Goal: Task Accomplishment & Management: Use online tool/utility

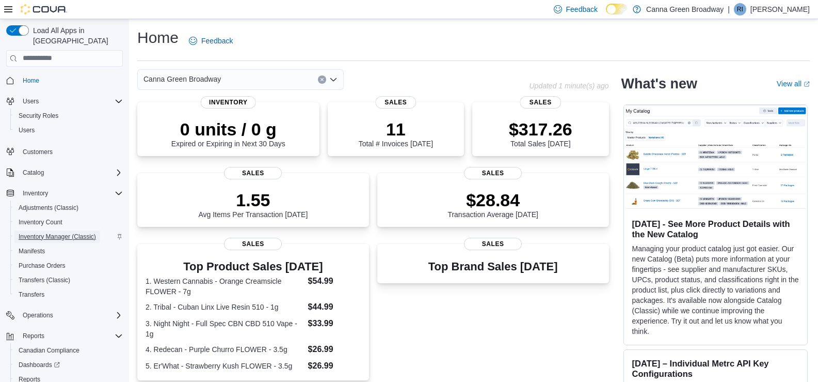
click at [52, 232] on span "Inventory Manager (Classic)" at bounding box center [57, 236] width 77 height 8
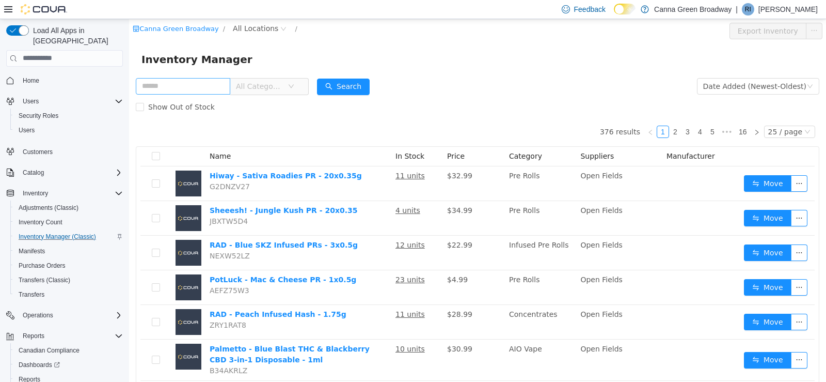
click at [215, 86] on input "text" at bounding box center [183, 85] width 94 height 17
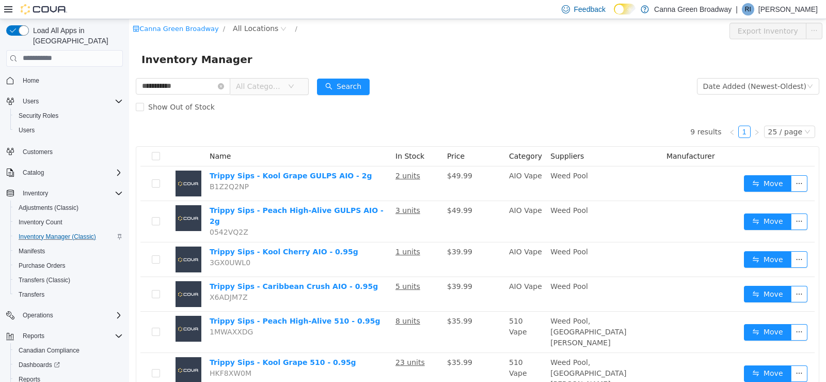
click at [488, 72] on div "Inventory Manager" at bounding box center [477, 58] width 697 height 33
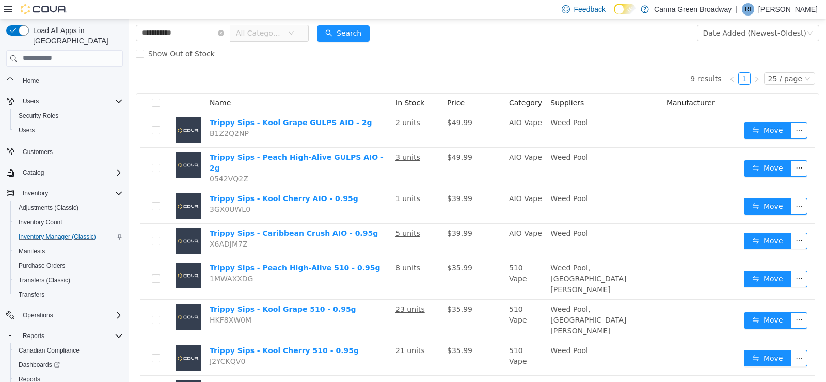
scroll to position [43, 0]
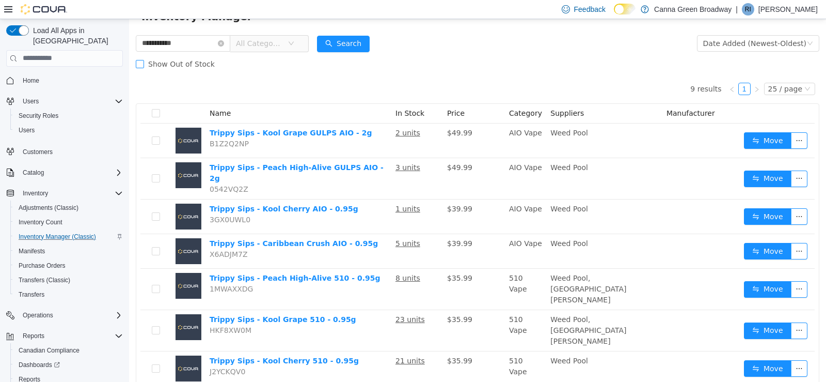
click at [144, 61] on span "Show Out of Stock" at bounding box center [181, 63] width 75 height 8
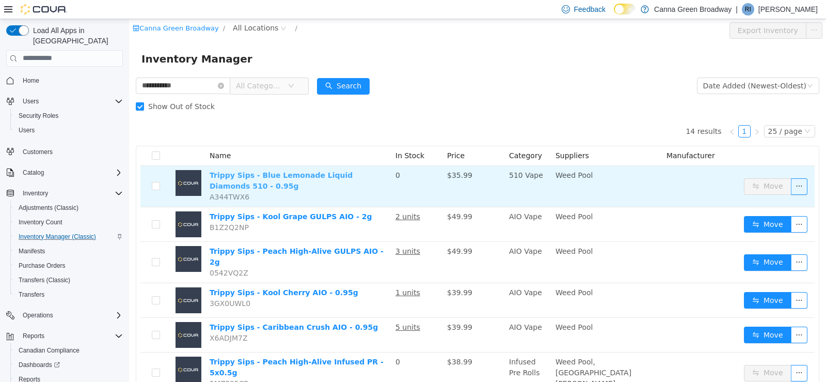
scroll to position [0, 0]
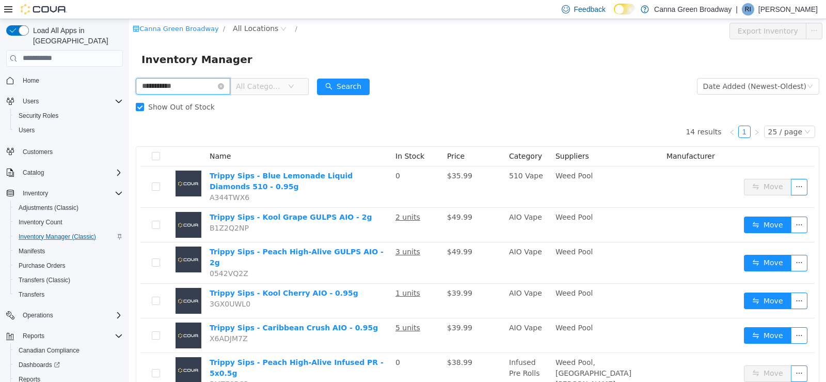
drag, startPoint x: 201, startPoint y: 83, endPoint x: 97, endPoint y: 91, distance: 104.1
click at [129, 91] on html "**********" at bounding box center [477, 200] width 697 height 362
type input "**********"
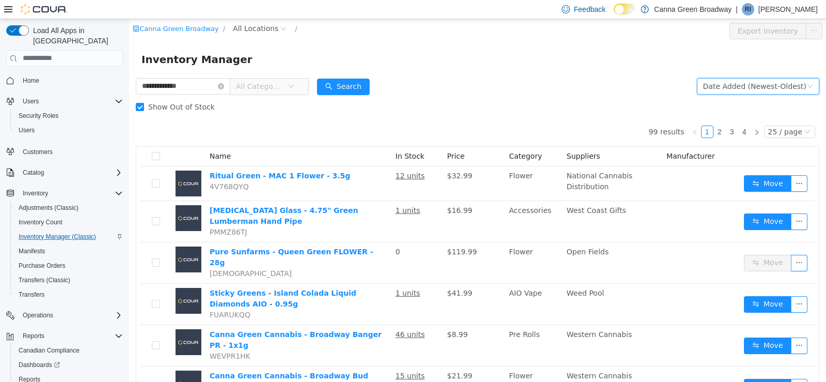
click at [731, 82] on div "Date Added (Newest-Oldest)" at bounding box center [754, 85] width 103 height 15
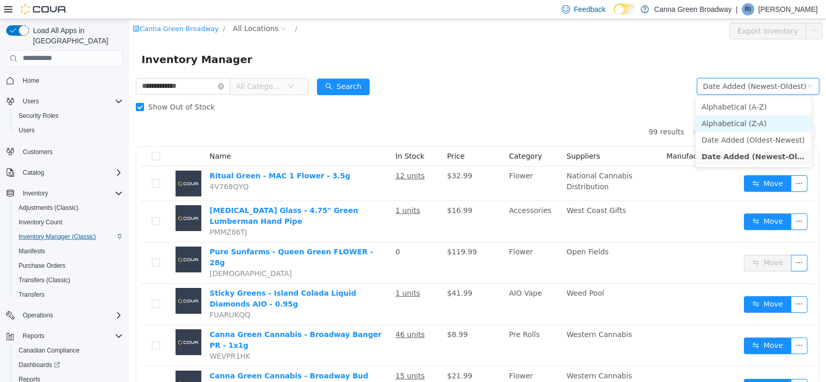
click at [740, 119] on li "Alphabetical (Z-A)" at bounding box center [753, 123] width 116 height 17
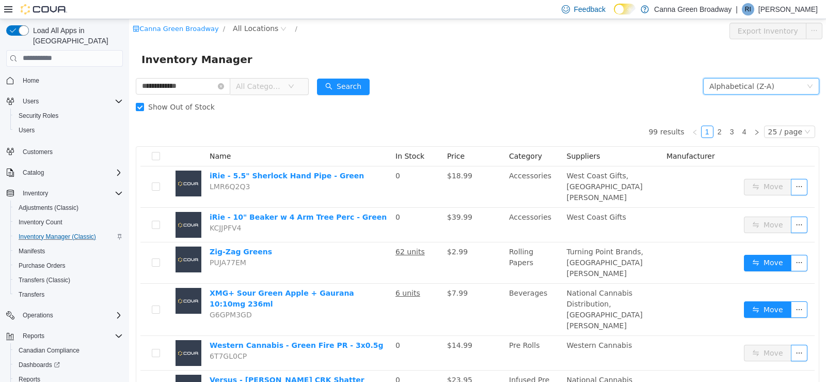
click at [571, 62] on div "Inventory Manager" at bounding box center [477, 59] width 672 height 17
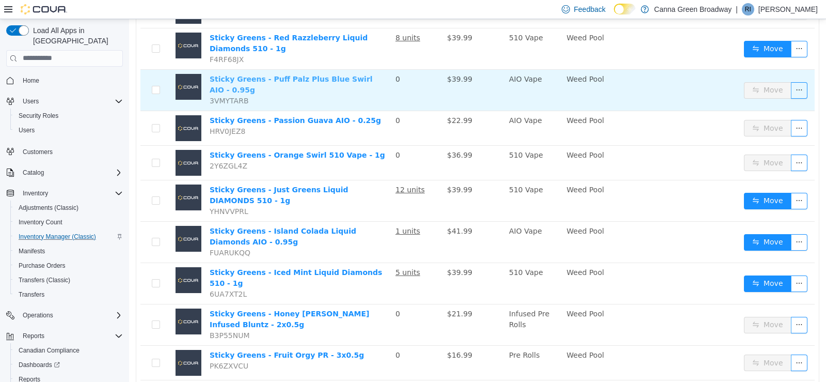
scroll to position [733, 0]
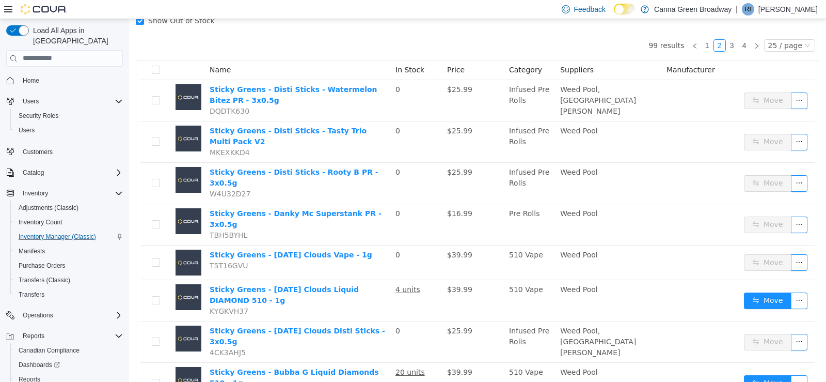
scroll to position [66, 0]
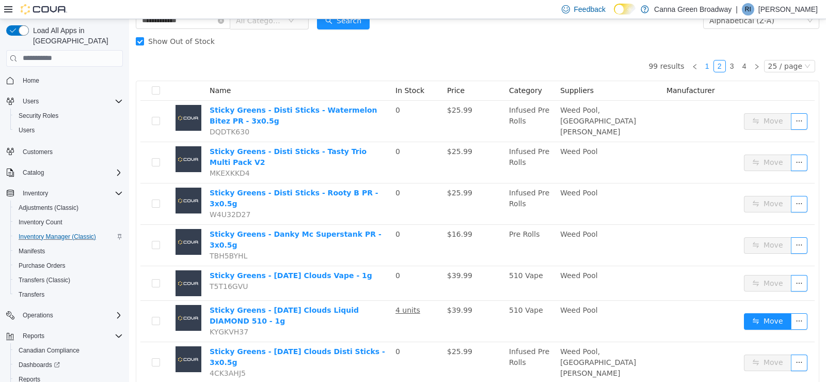
click at [707, 67] on link "1" at bounding box center [707, 65] width 11 height 11
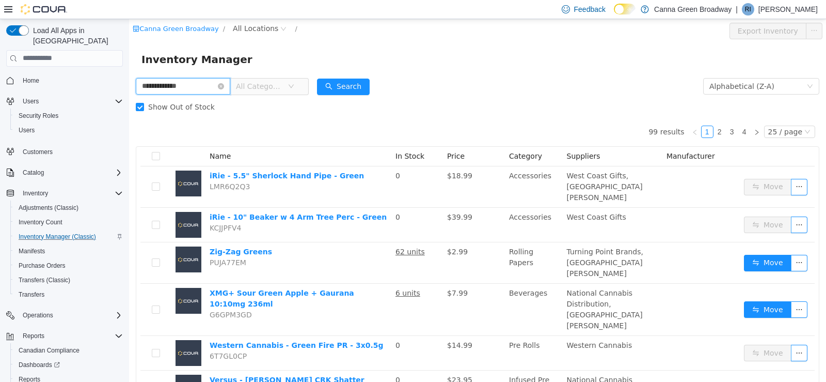
drag, startPoint x: 192, startPoint y: 85, endPoint x: 54, endPoint y: 98, distance: 139.0
click at [129, 98] on html "**********" at bounding box center [477, 200] width 697 height 362
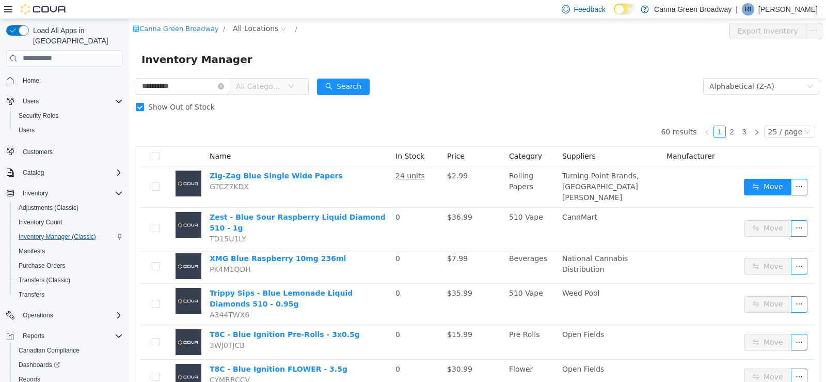
click at [436, 72] on div "Inventory Manager" at bounding box center [477, 58] width 697 height 33
drag, startPoint x: 182, startPoint y: 87, endPoint x: 153, endPoint y: 97, distance: 29.9
click at [153, 97] on form "**********" at bounding box center [478, 95] width 684 height 41
type input "*"
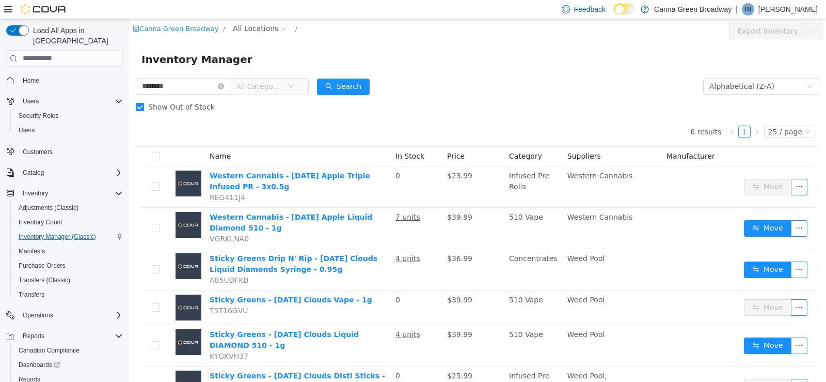
click at [469, 84] on form "******** All Categories Alphabetical (Z-A) Search Show Out of Stock" at bounding box center [478, 95] width 684 height 41
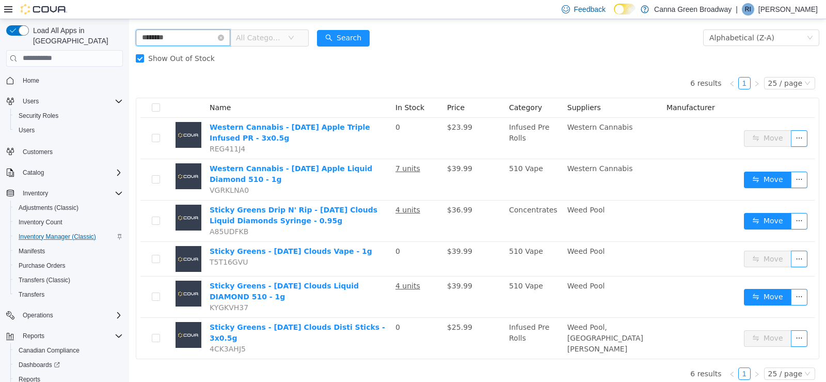
scroll to position [46, 0]
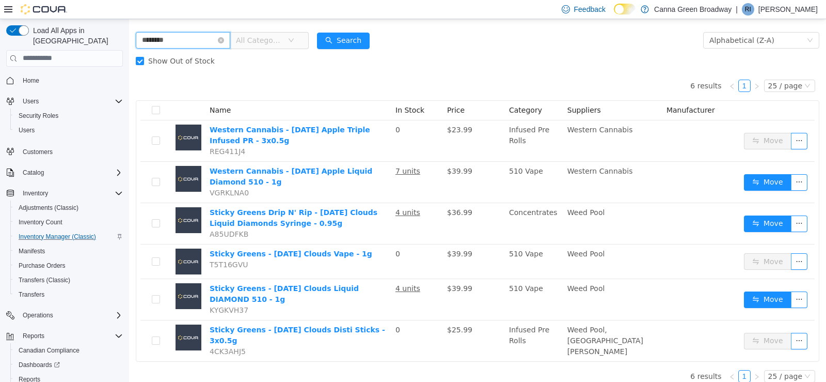
drag, startPoint x: 180, startPoint y: 35, endPoint x: 78, endPoint y: 30, distance: 102.4
click at [129, 30] on html "[GEOGRAPHIC_DATA] / All Locations / Export Inventory Inventory Manager ********…" at bounding box center [477, 154] width 697 height 362
type input "**********"
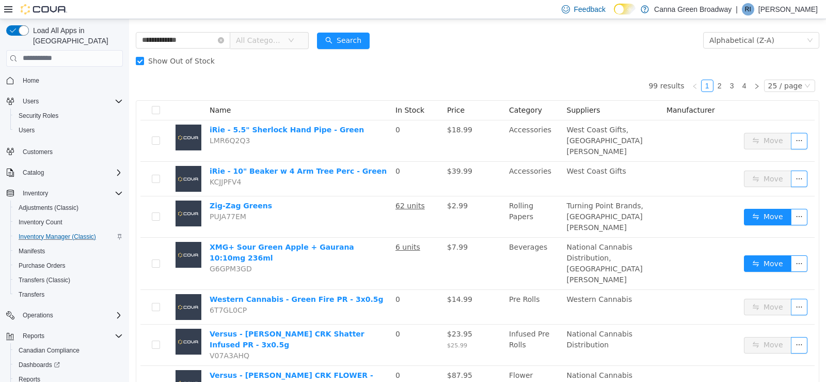
click at [276, 47] on span "All Categories" at bounding box center [262, 39] width 52 height 15
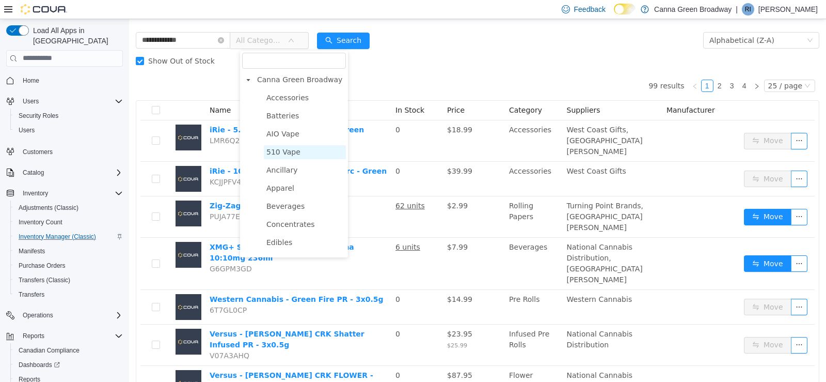
click at [288, 151] on span "510 Vape" at bounding box center [283, 151] width 34 height 8
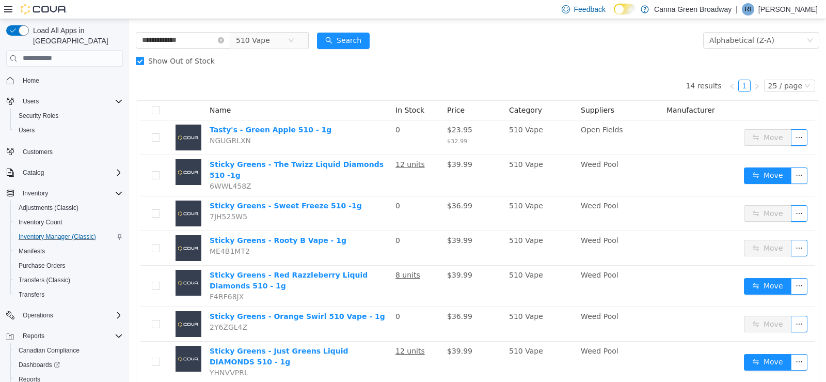
click at [432, 55] on div "Show Out of Stock" at bounding box center [478, 60] width 684 height 21
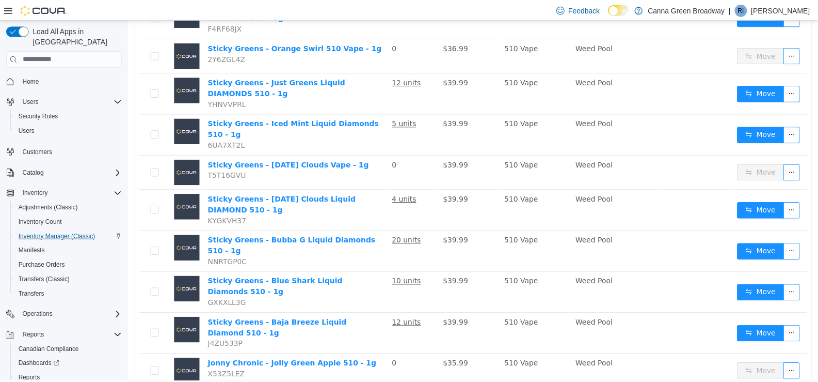
scroll to position [319, 0]
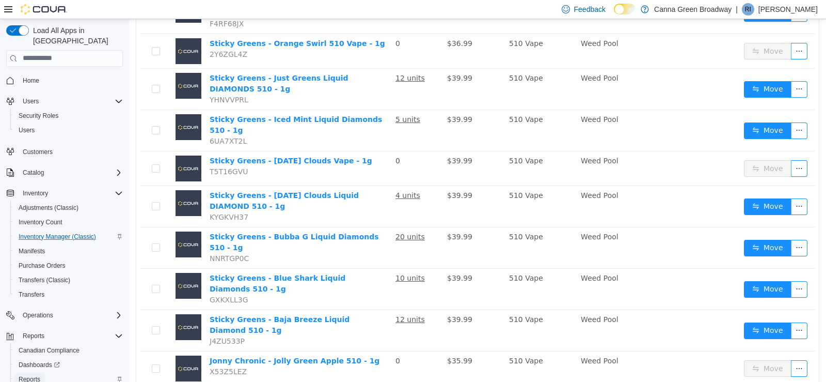
click at [31, 375] on span "Reports" at bounding box center [30, 379] width 22 height 8
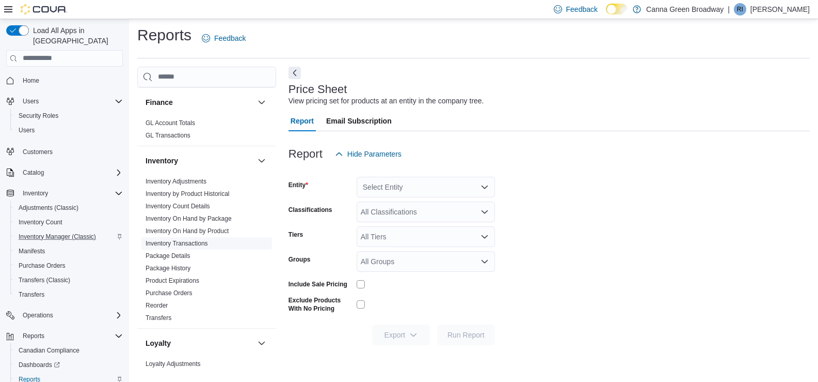
scroll to position [401, 0]
click at [214, 225] on link "Inventory On Hand by Product" at bounding box center [187, 228] width 83 height 7
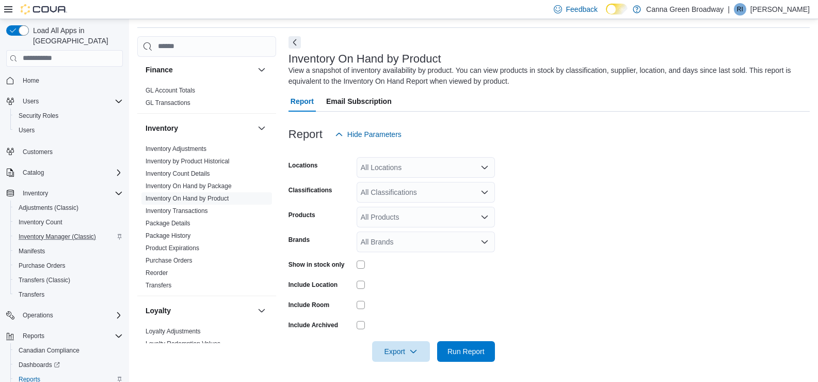
scroll to position [34, 0]
click at [471, 345] on span "Run Report" at bounding box center [466, 350] width 37 height 10
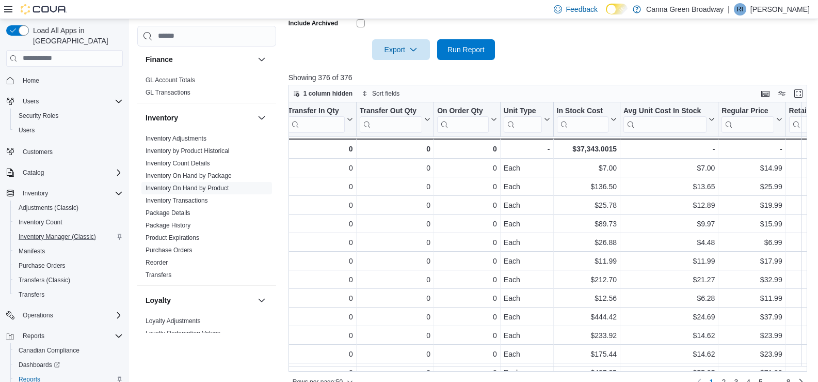
scroll to position [0, 527]
